Goal: Book appointment/travel/reservation

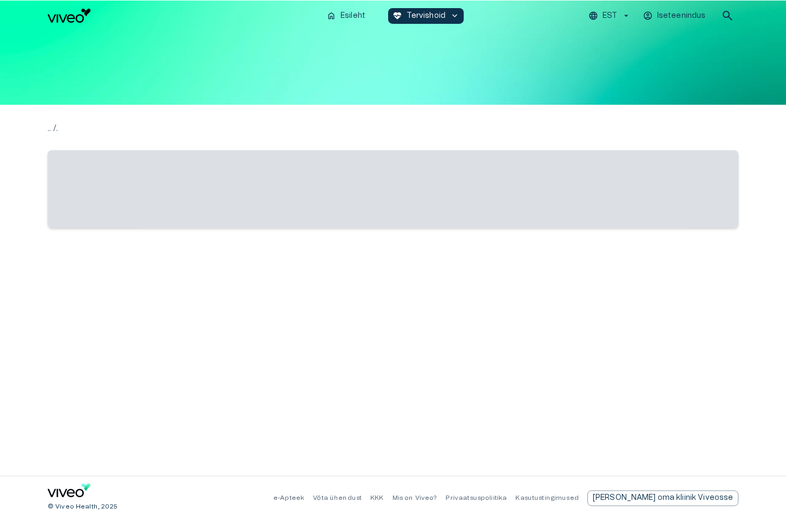
scroll to position [364, 0]
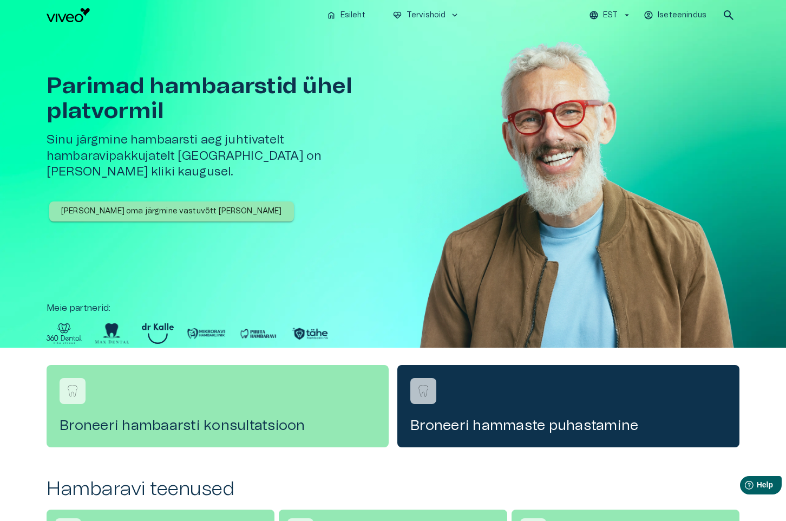
click at [172, 206] on p "[PERSON_NAME] oma järgmine vastuvõtt [PERSON_NAME]" at bounding box center [171, 211] width 221 height 11
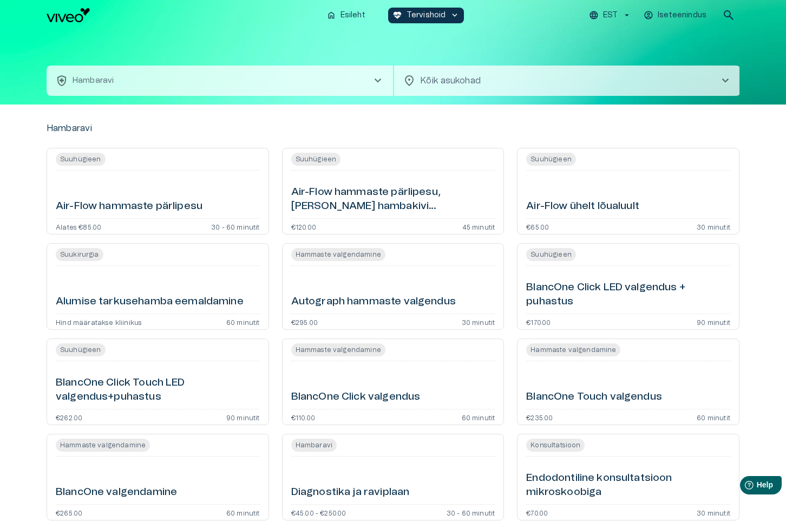
click at [726, 79] on span "chevron_right" at bounding box center [725, 80] width 13 height 13
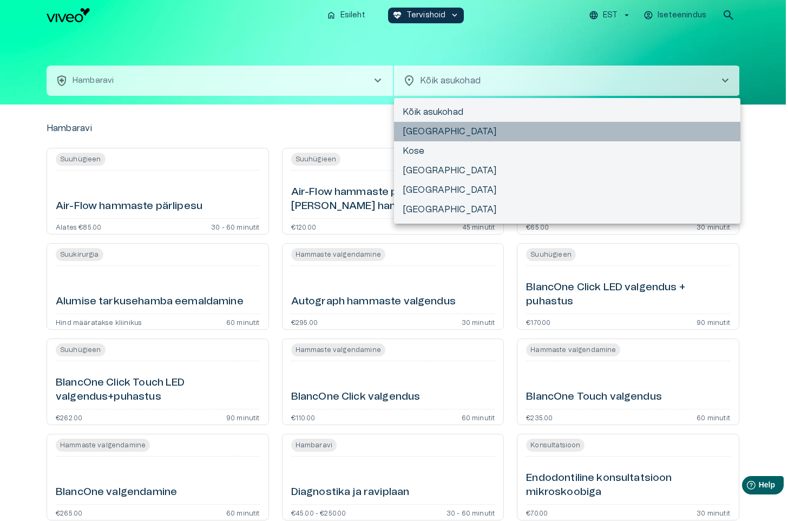
click at [443, 129] on li "[GEOGRAPHIC_DATA]" at bounding box center [567, 131] width 347 height 19
type input "**********"
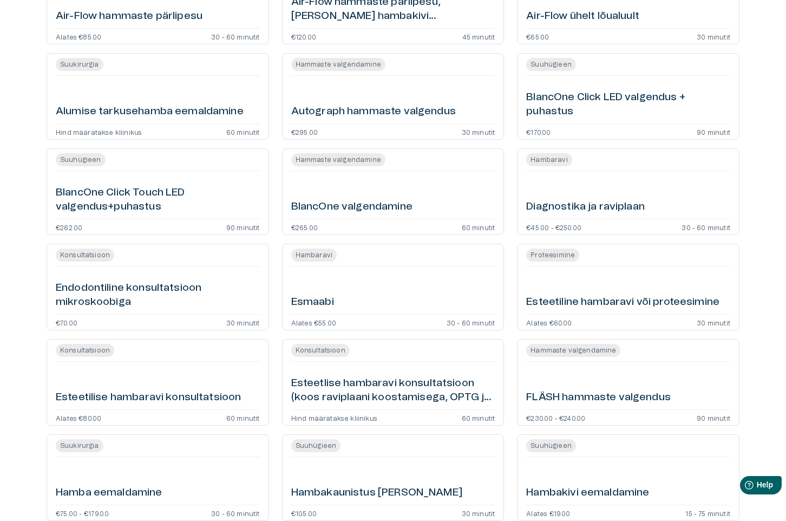
scroll to position [165, 0]
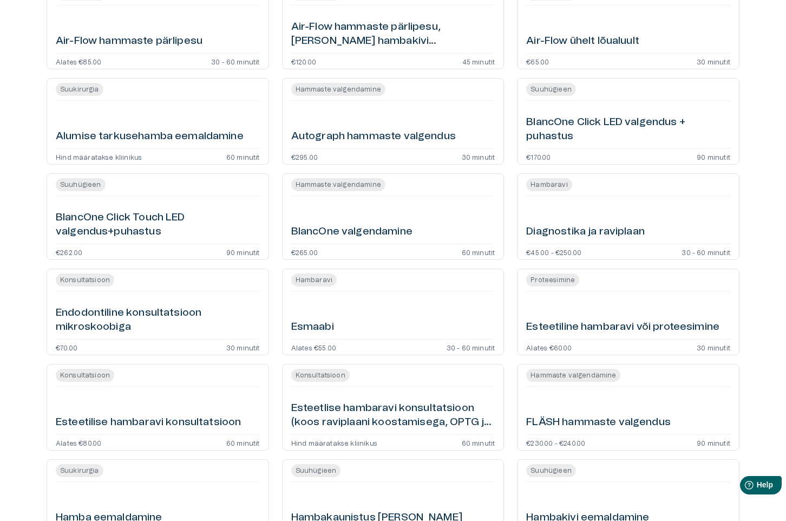
click at [561, 283] on span "Proteesimine" at bounding box center [552, 280] width 53 height 10
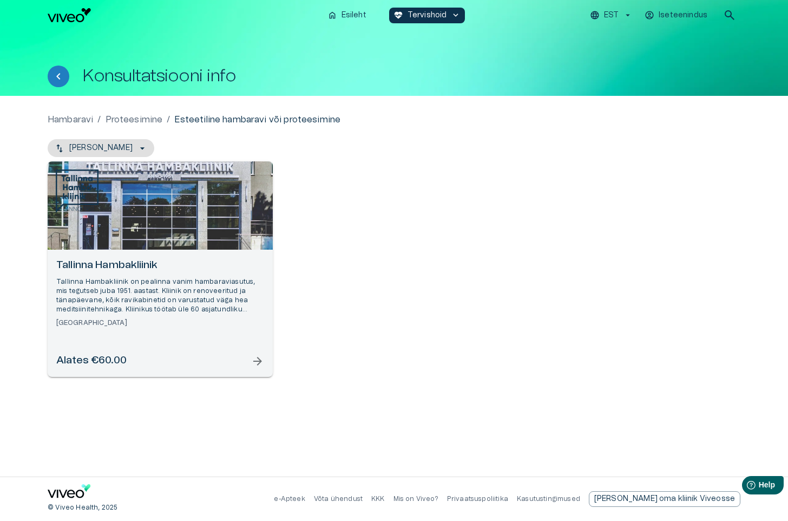
click at [194, 364] on div "Alates €60.00 arrow_forward" at bounding box center [160, 361] width 208 height 15
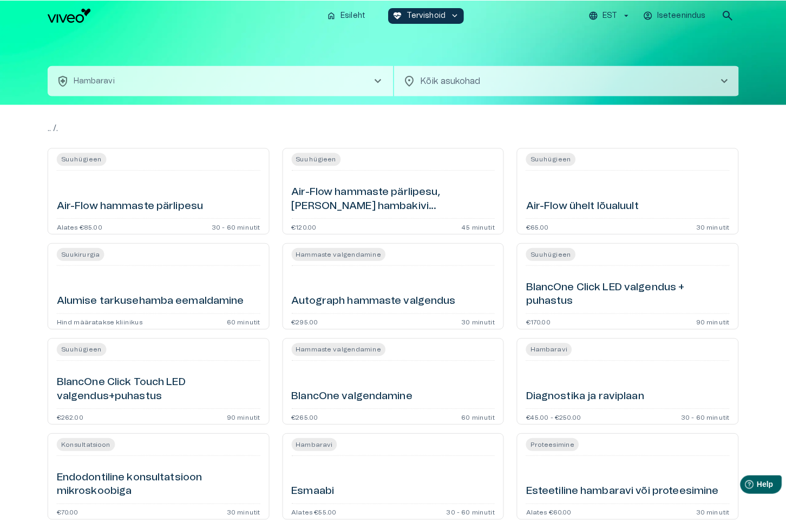
scroll to position [165, 0]
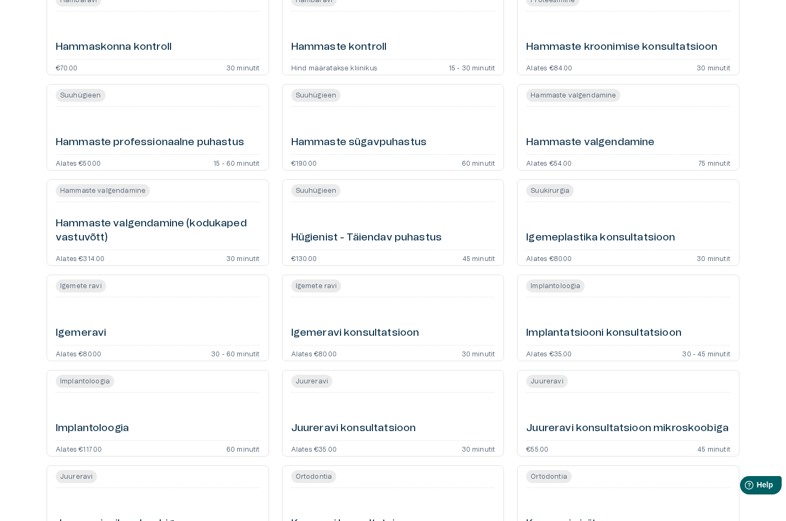
scroll to position [923, 0]
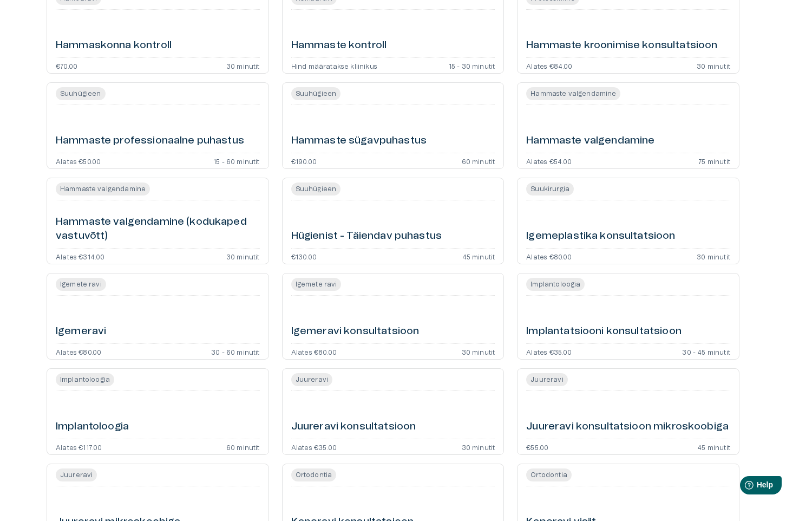
click at [28, 317] on div "Hambaravi Suuhügieen Air-Flow hammaste pärlipesu Alates €85.00 30 - 60 minutit …" at bounding box center [393, 359] width 786 height 2356
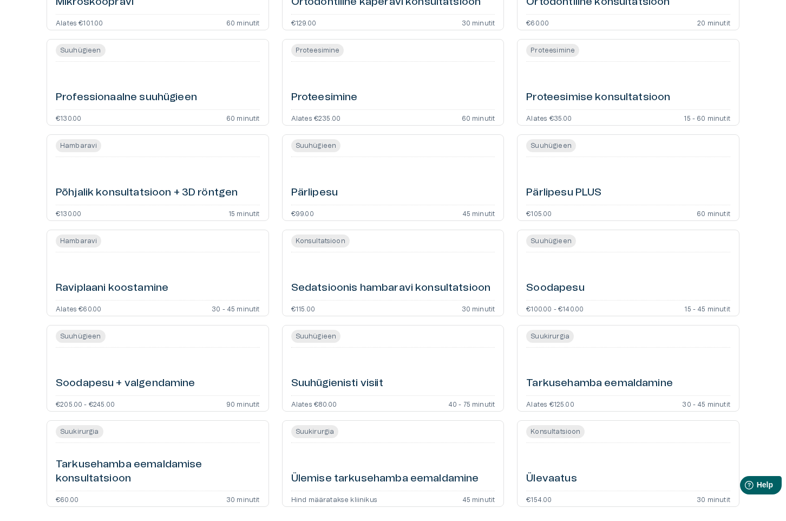
scroll to position [1941, 0]
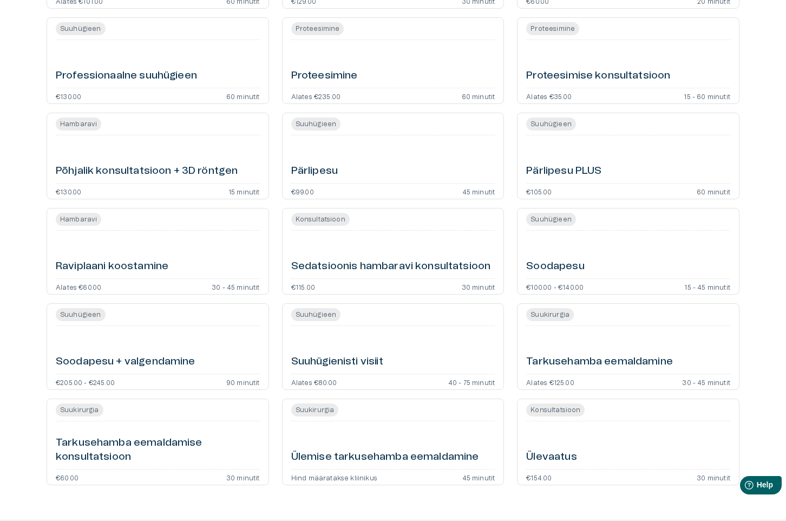
click at [344, 349] on div "Suuhügienisti visiit" at bounding box center [393, 349] width 204 height 39
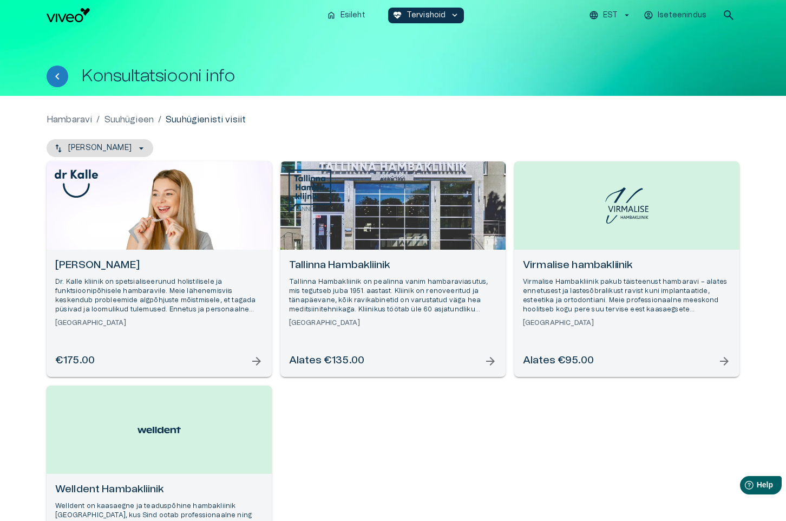
click at [395, 435] on div "[PERSON_NAME] [PERSON_NAME] kliinik on spetsialiseerunud holistilisele ja funkt…" at bounding box center [393, 381] width 693 height 440
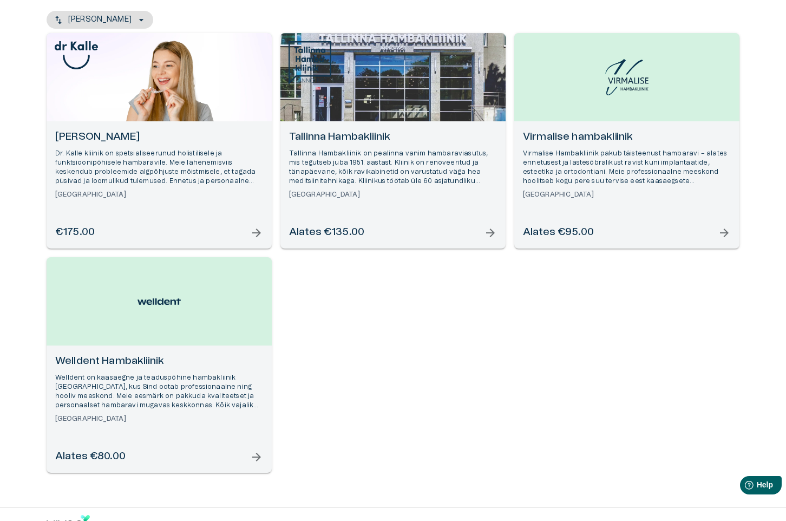
scroll to position [130, 0]
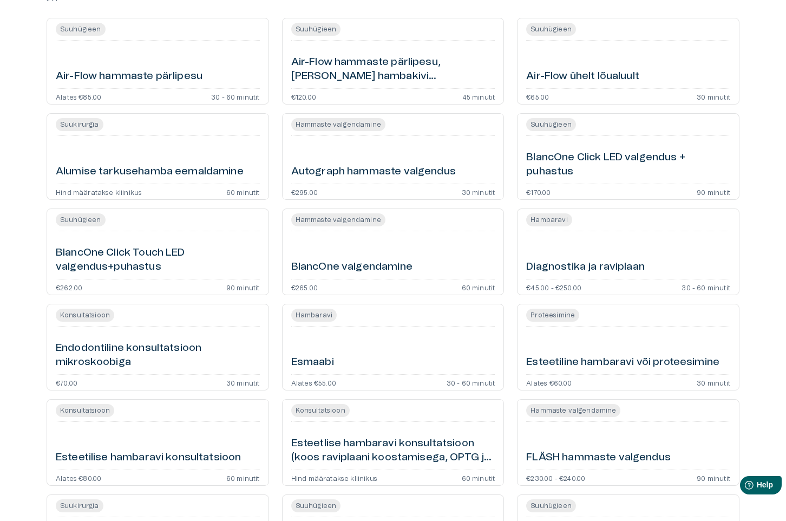
scroll to position [1941, 0]
